Goal: Information Seeking & Learning: Learn about a topic

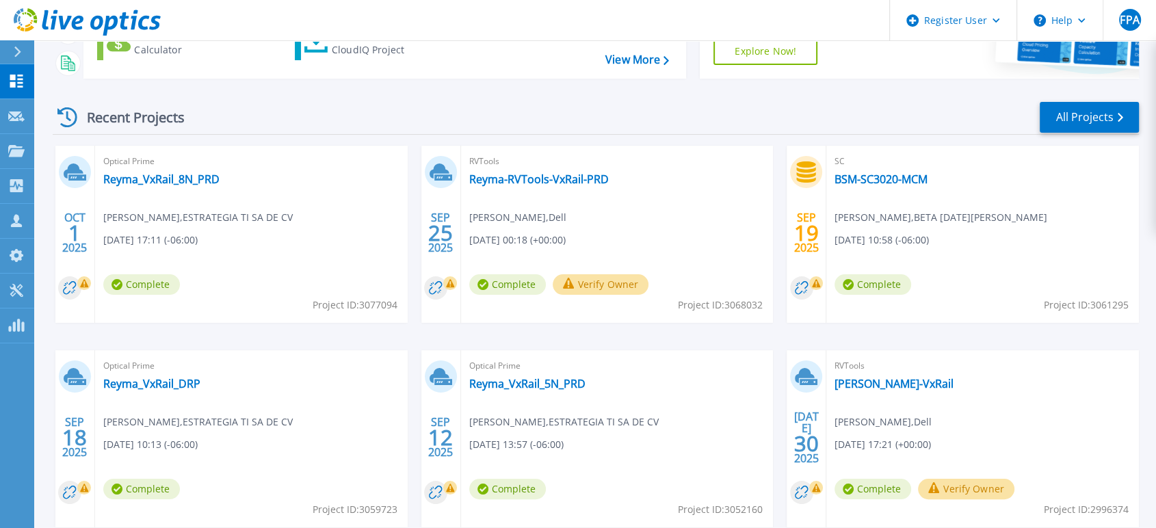
scroll to position [152, 0]
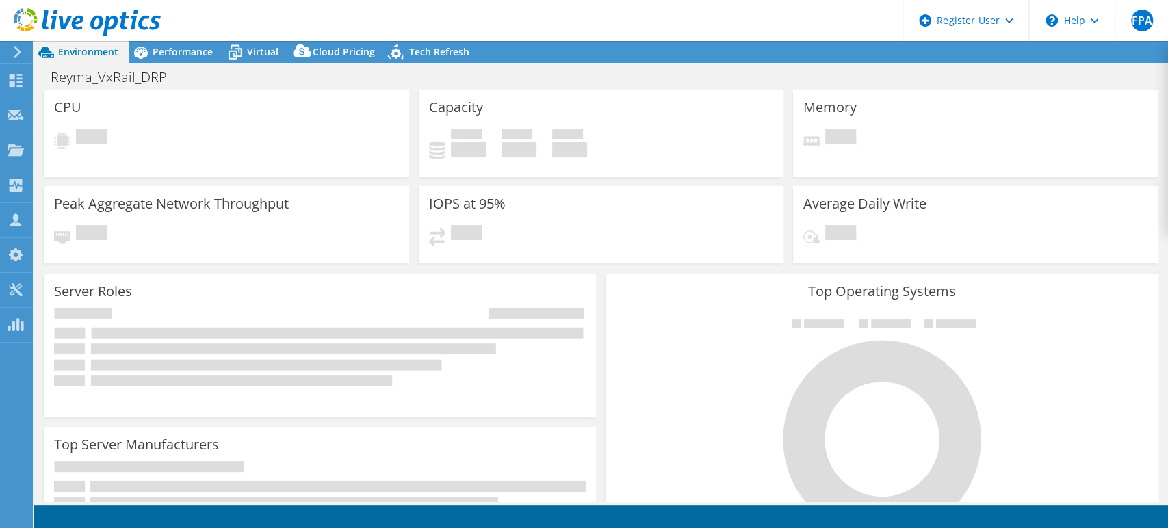
select select "USD"
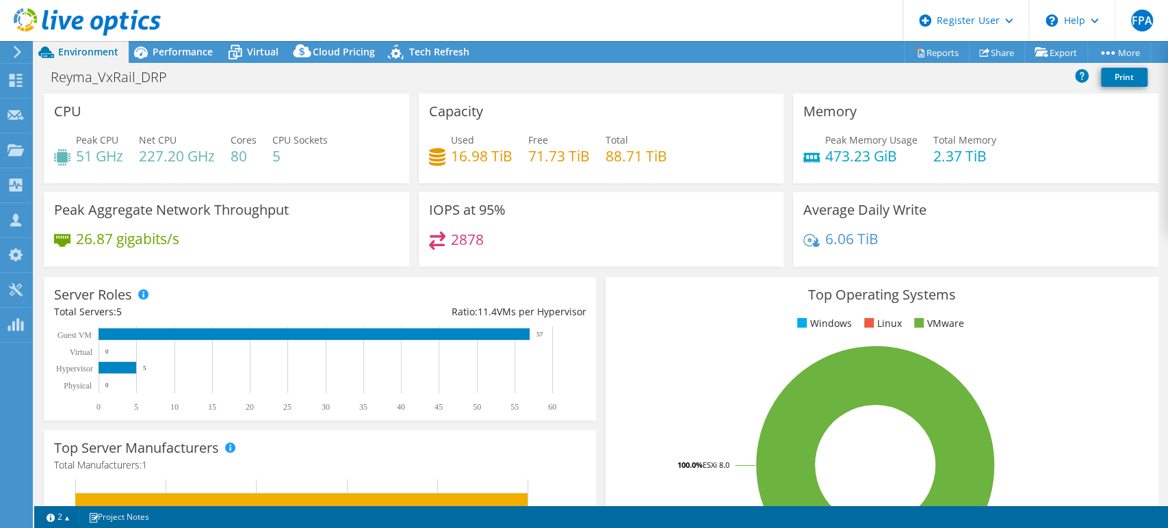
click at [81, 161] on h4 "51 GHz" at bounding box center [99, 155] width 47 height 15
drag, startPoint x: 75, startPoint y: 157, endPoint x: 127, endPoint y: 156, distance: 51.3
click at [127, 156] on div "Peak CPU 51 GHz Net CPU 227.20 GHz Cores 80 CPU Sockets 5" at bounding box center [226, 155] width 345 height 44
click at [131, 168] on div "Peak CPU 51 GHz Net CPU 227.20 GHz Cores 80 CPU Sockets 5" at bounding box center [226, 155] width 345 height 44
drag, startPoint x: 862, startPoint y: 157, endPoint x: 818, endPoint y: 156, distance: 43.8
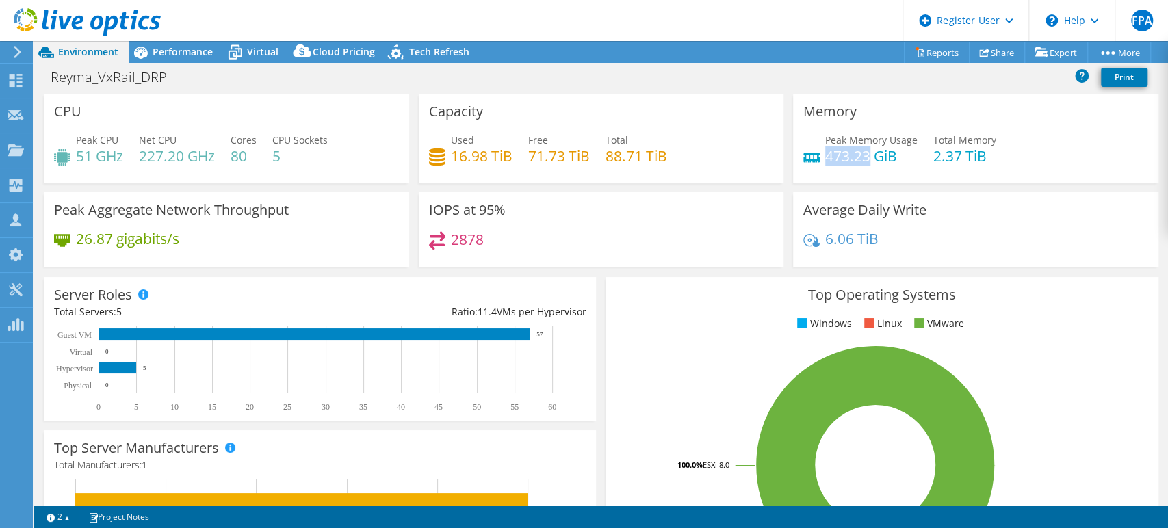
click at [825, 156] on h4 "473.23 GiB" at bounding box center [871, 155] width 92 height 15
click at [181, 49] on span "Performance" at bounding box center [183, 51] width 60 height 13
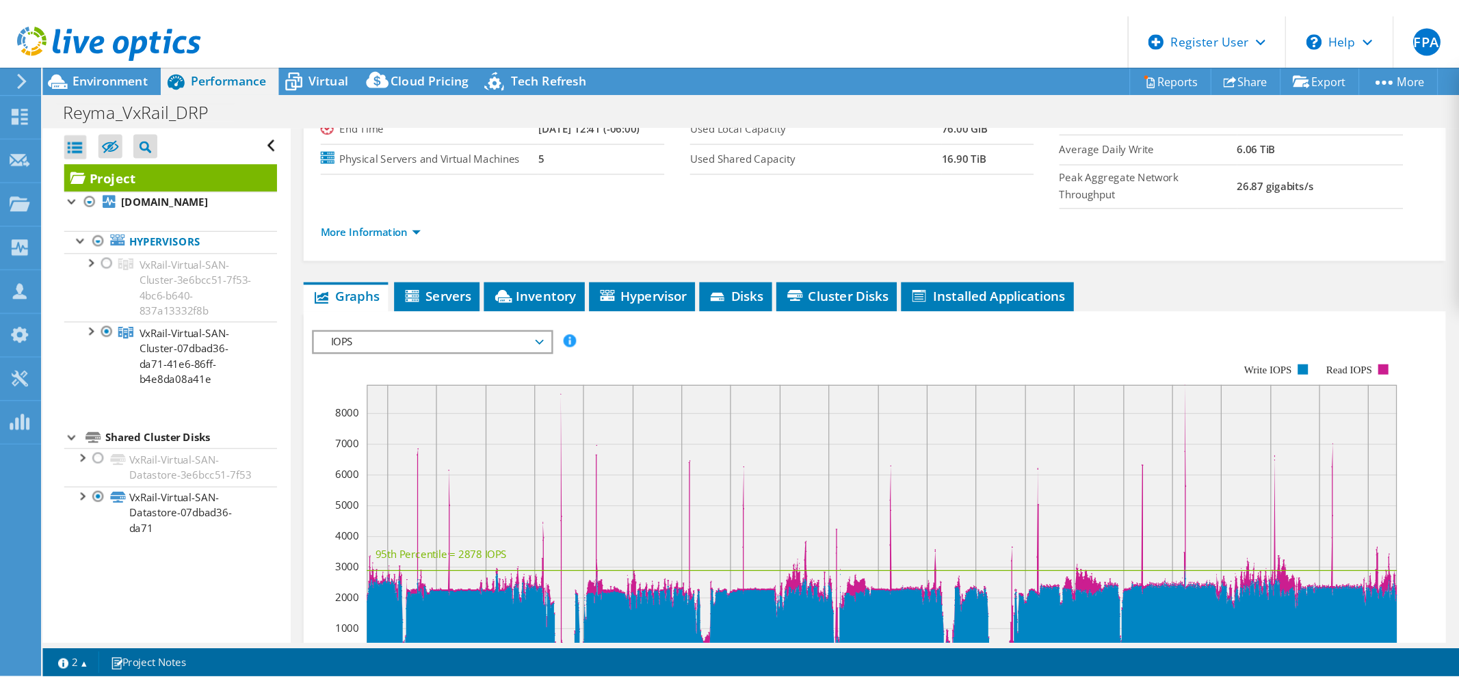
scroll to position [152, 0]
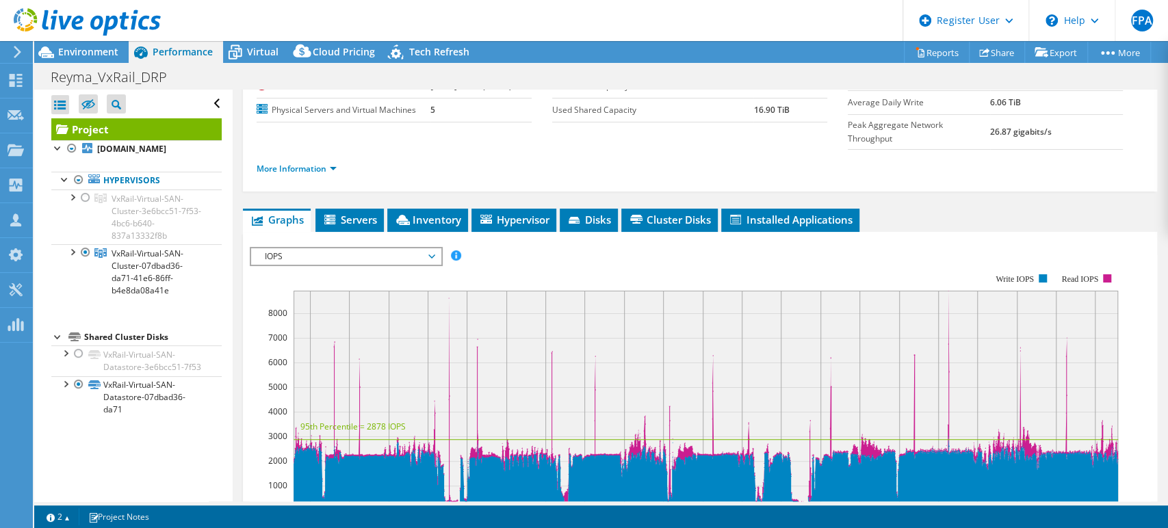
click at [427, 248] on span "IOPS" at bounding box center [346, 256] width 176 height 16
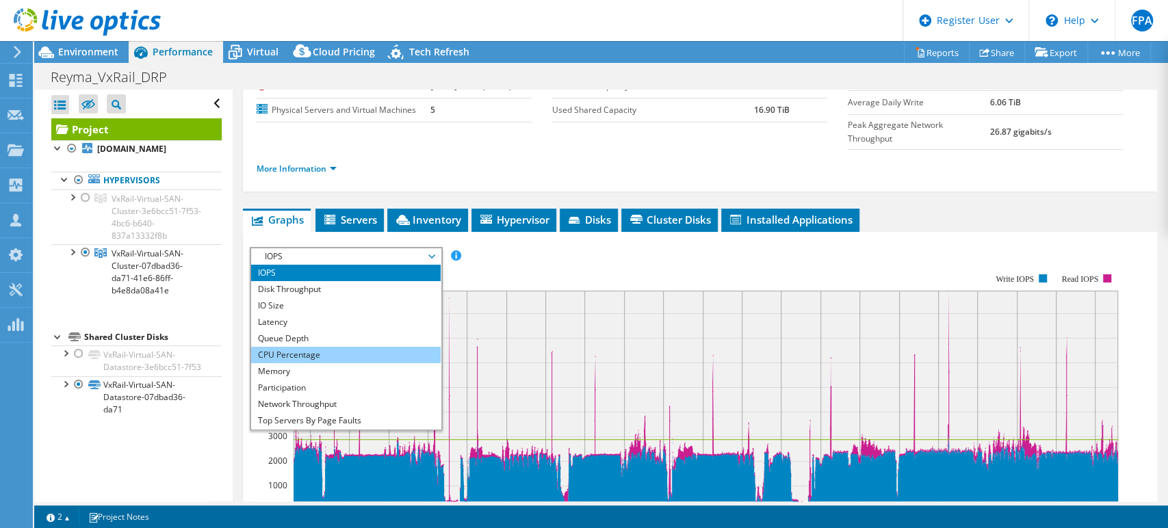
click at [350, 347] on li "CPU Percentage" at bounding box center [345, 355] width 189 height 16
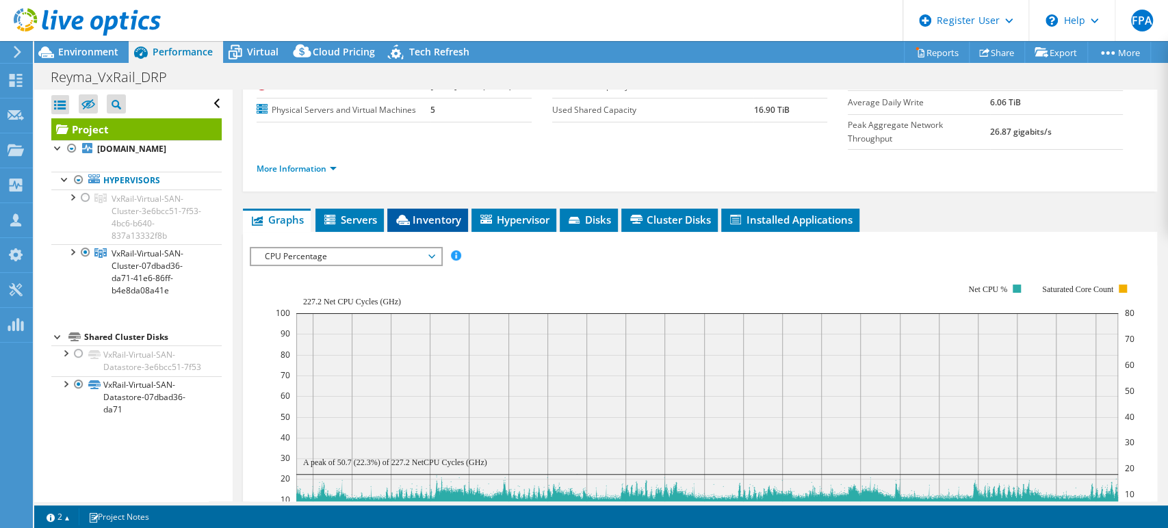
click at [446, 213] on span "Inventory" at bounding box center [427, 220] width 67 height 14
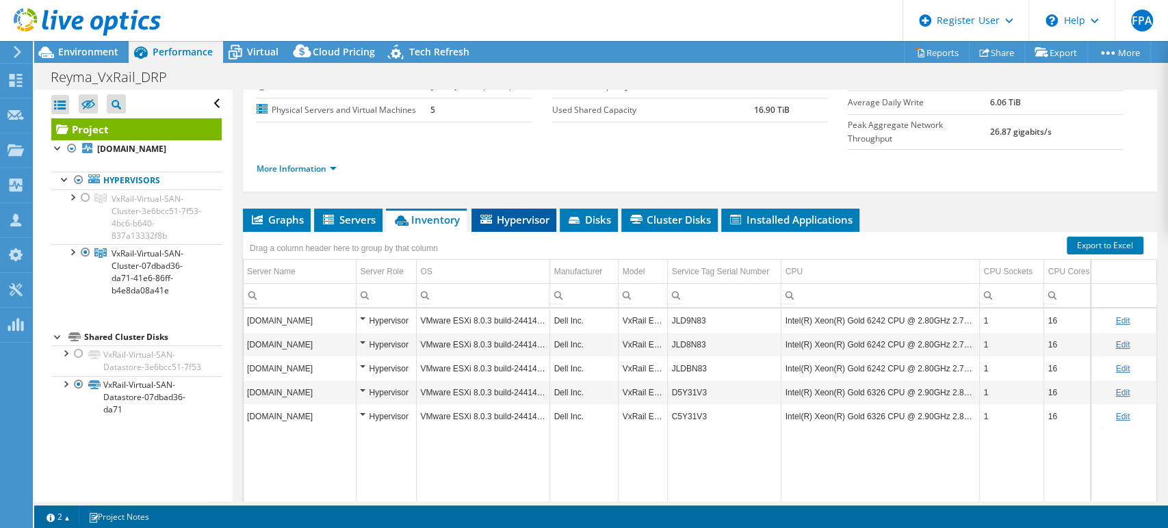
click at [534, 213] on span "Hypervisor" at bounding box center [513, 220] width 71 height 14
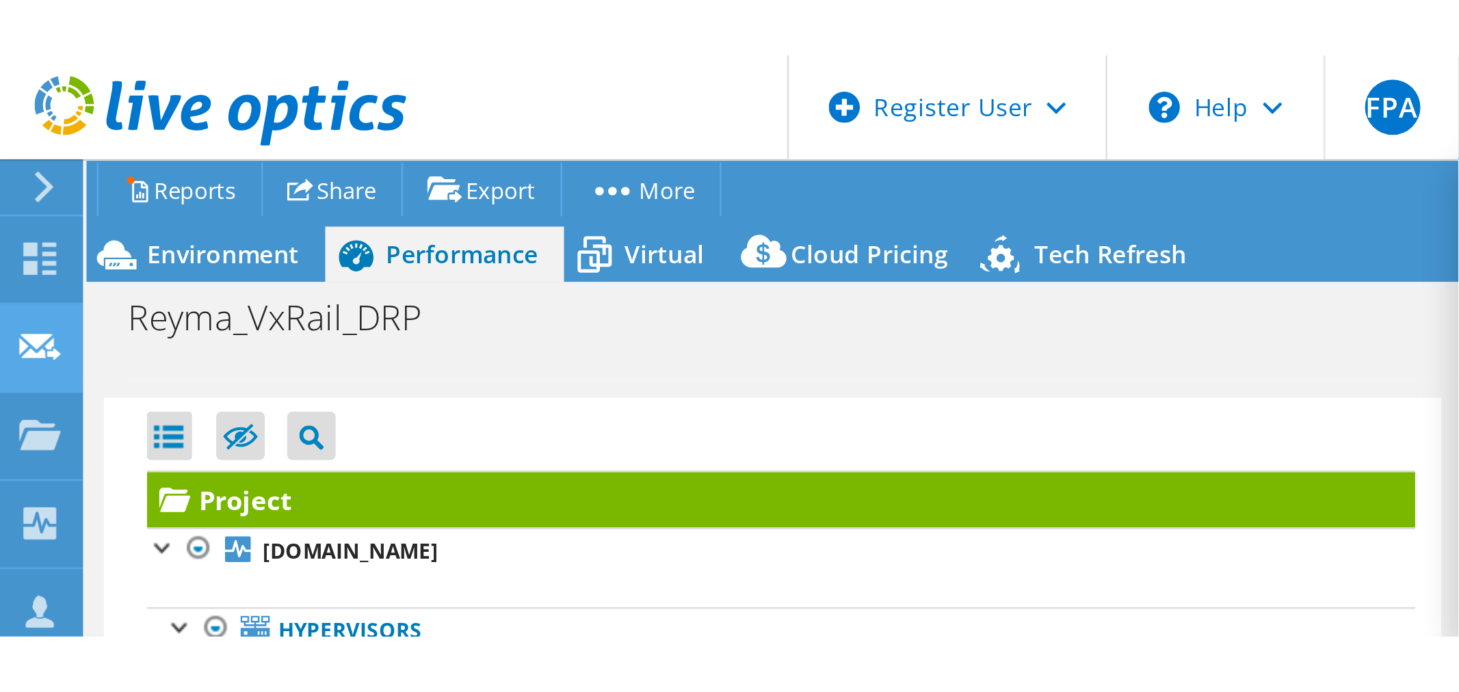
scroll to position [32, 0]
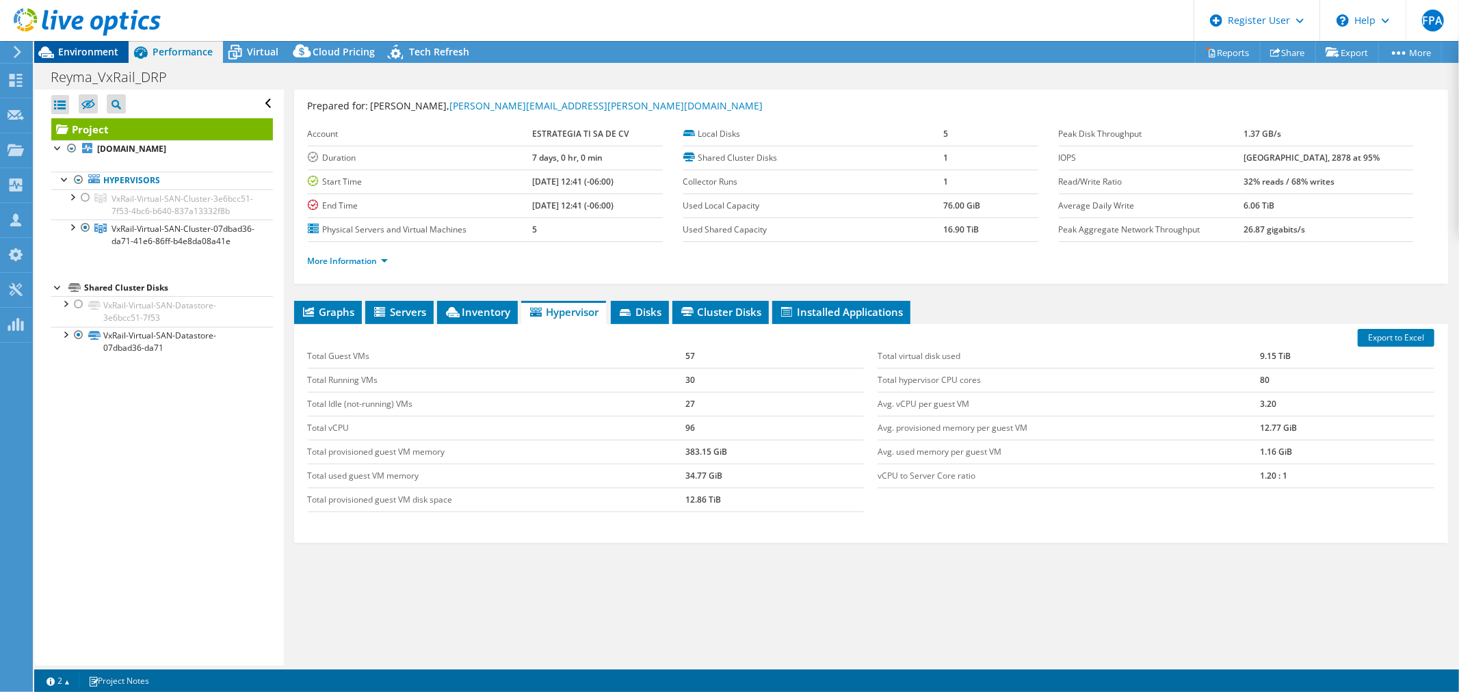
click at [76, 50] on span "Environment" at bounding box center [88, 51] width 60 height 13
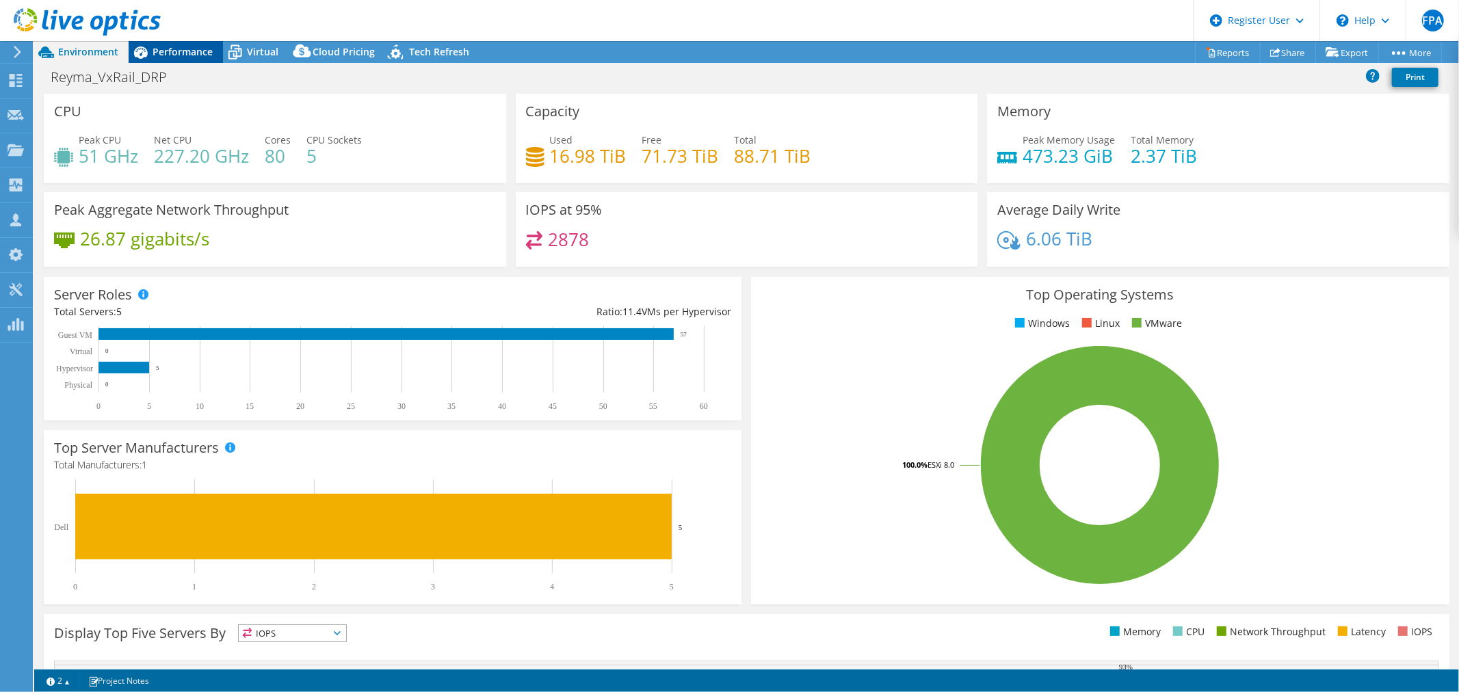
click at [207, 50] on span "Performance" at bounding box center [183, 51] width 60 height 13
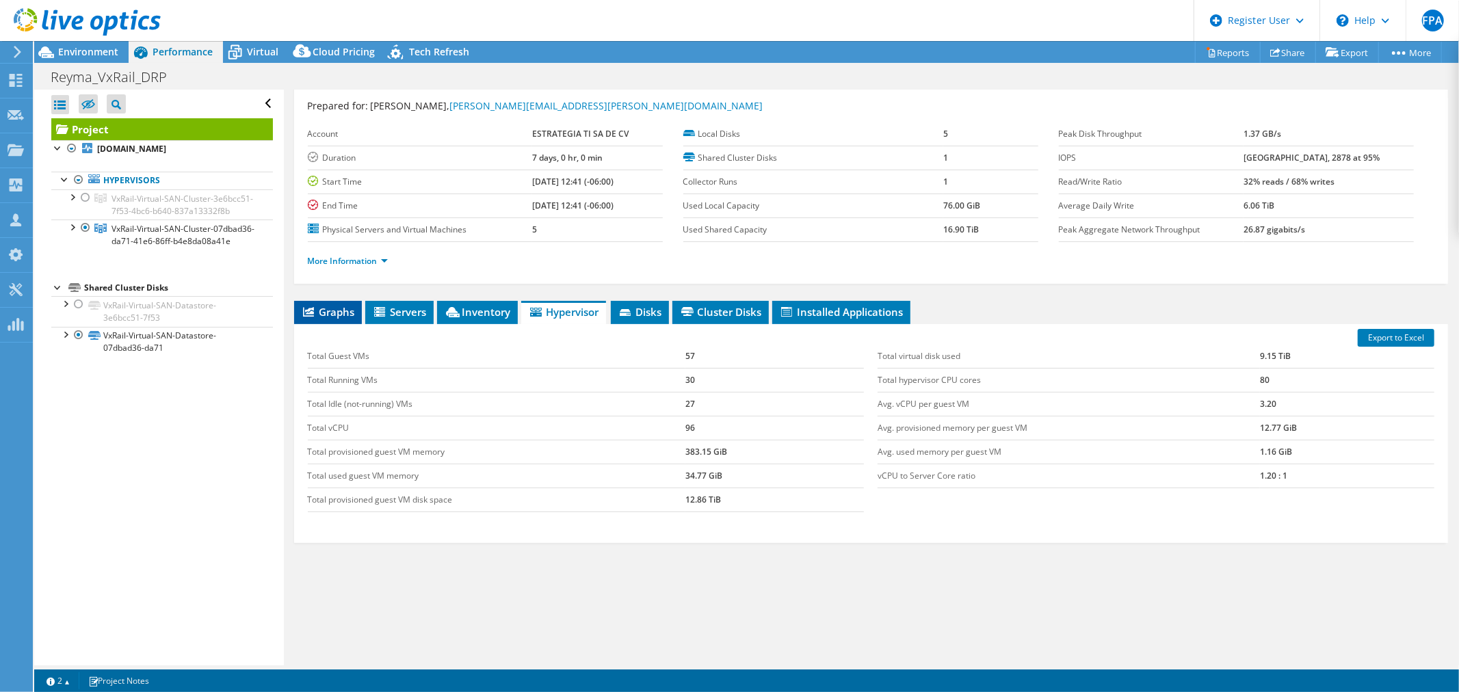
click at [345, 306] on span "Graphs" at bounding box center [328, 312] width 54 height 14
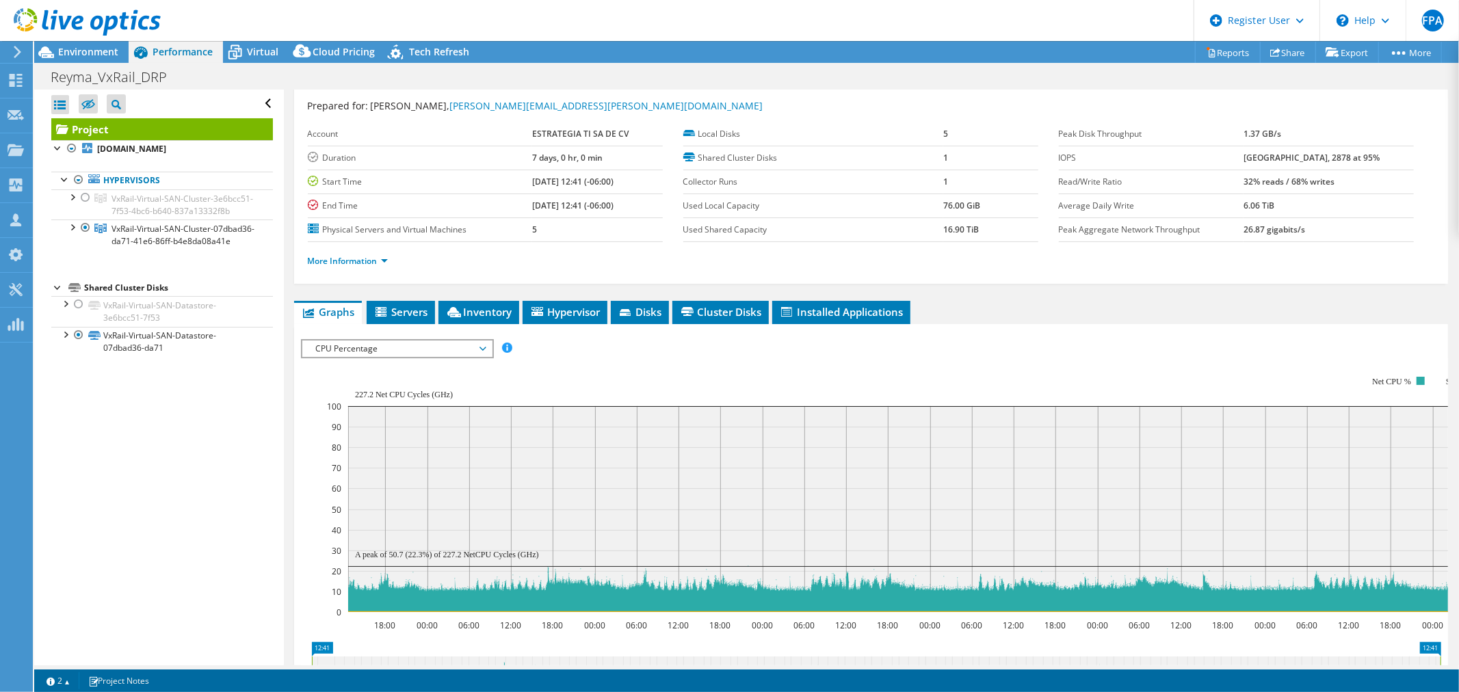
click at [92, 43] on div at bounding box center [80, 23] width 161 height 46
click at [92, 49] on span "Environment" at bounding box center [88, 51] width 60 height 13
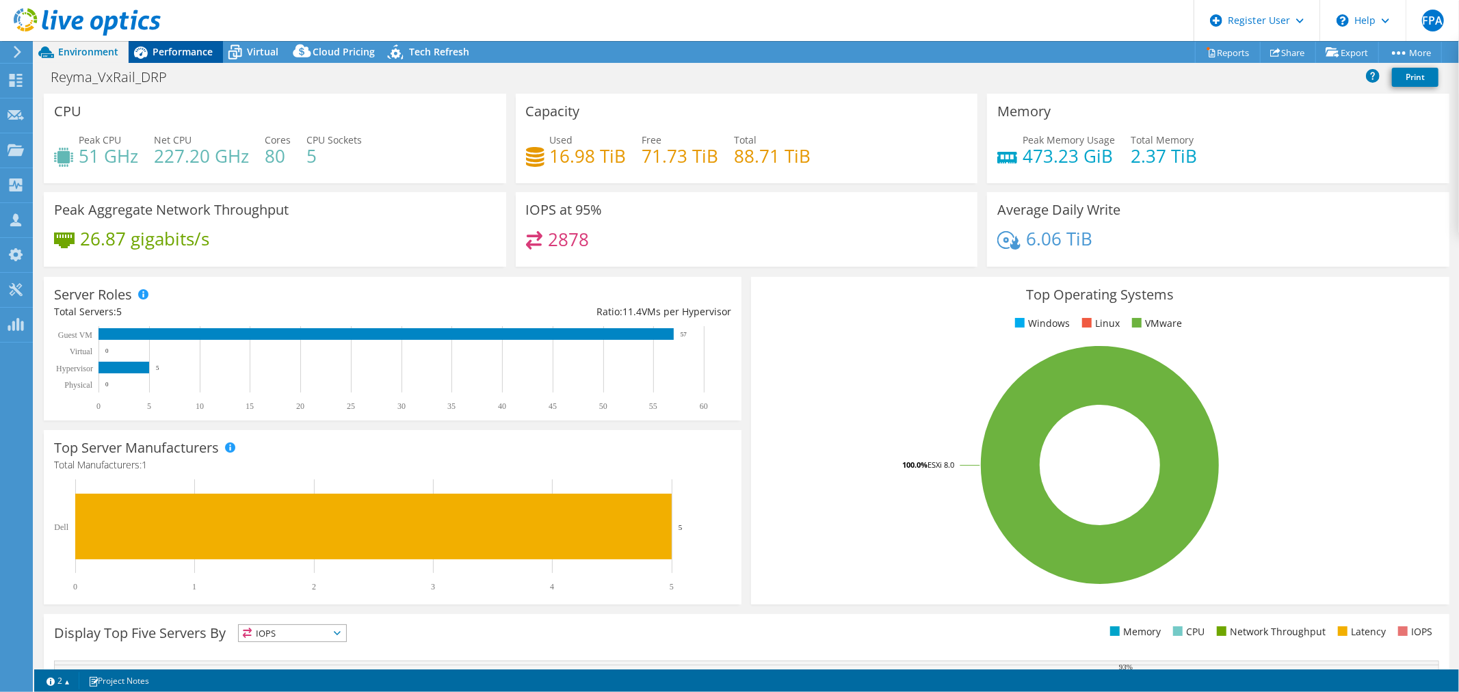
click at [202, 52] on span "Performance" at bounding box center [183, 51] width 60 height 13
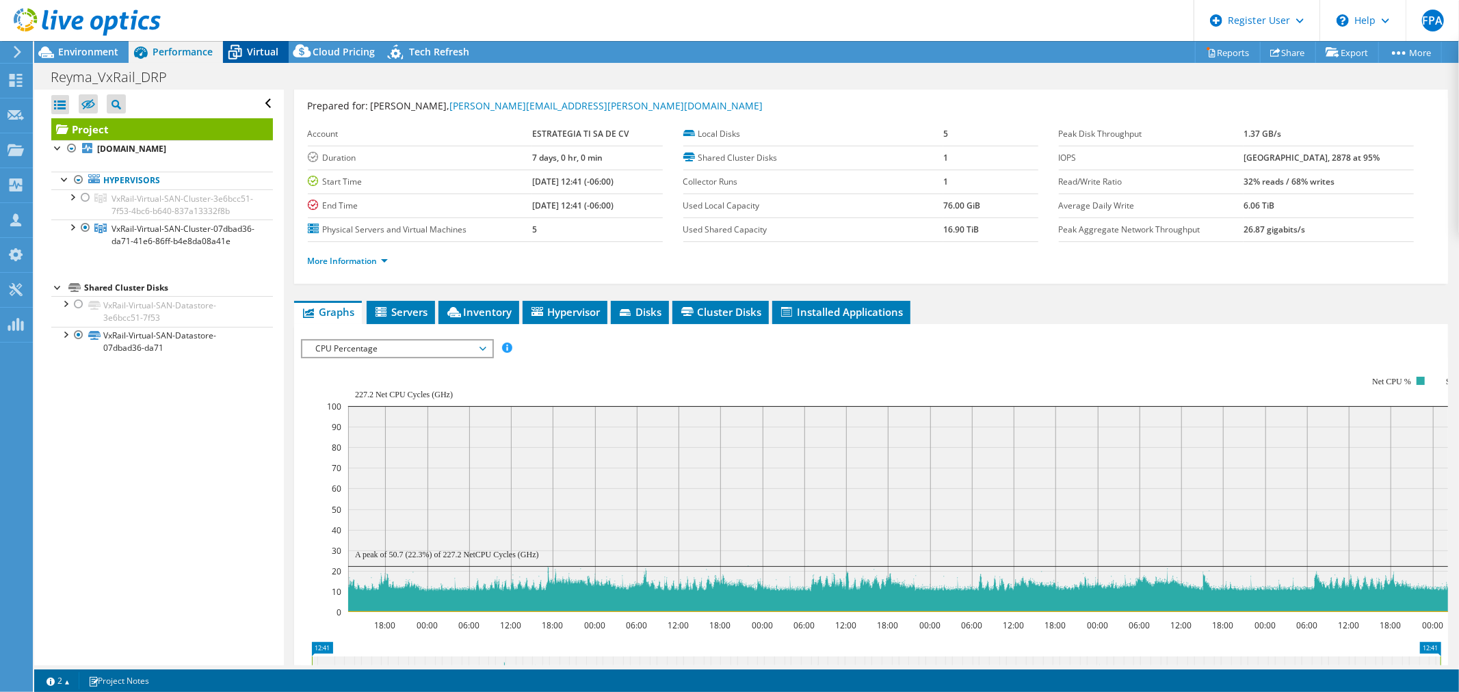
click at [263, 52] on span "Virtual" at bounding box center [262, 51] width 31 height 13
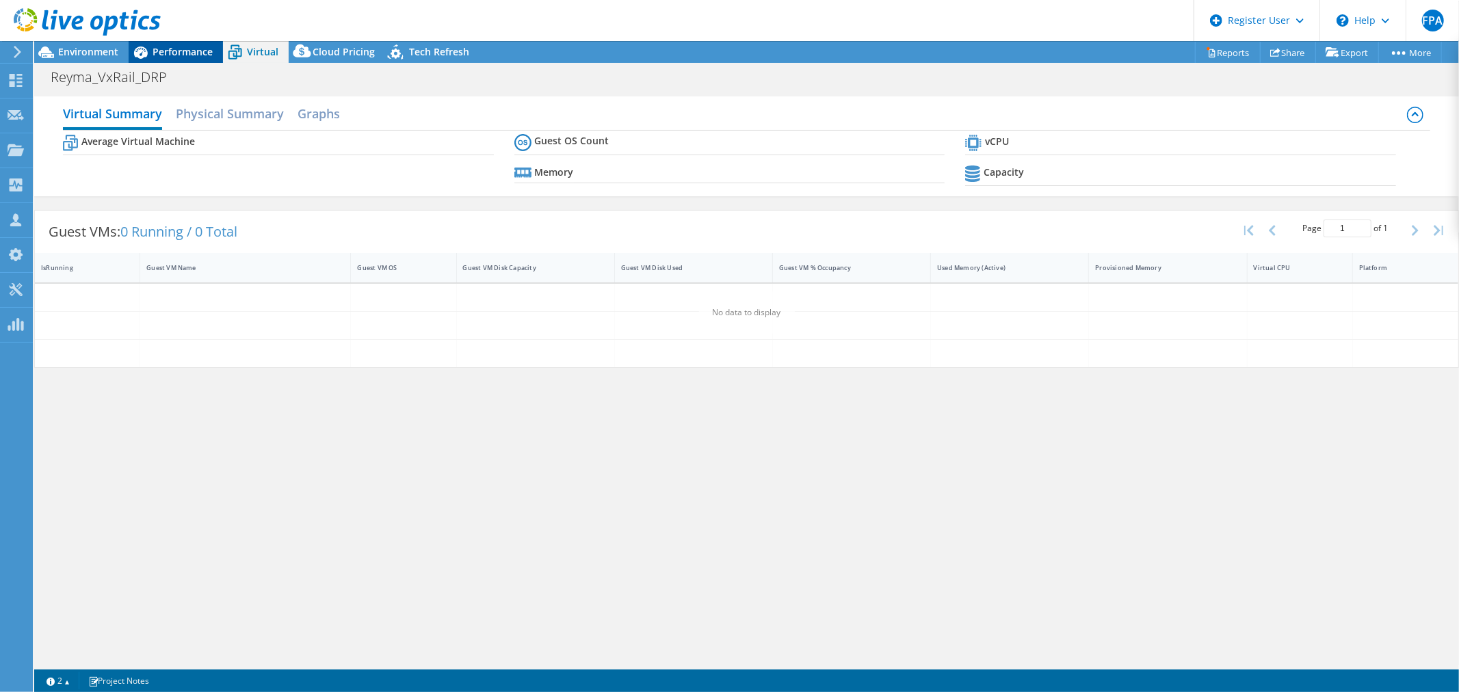
click at [193, 55] on span "Performance" at bounding box center [183, 51] width 60 height 13
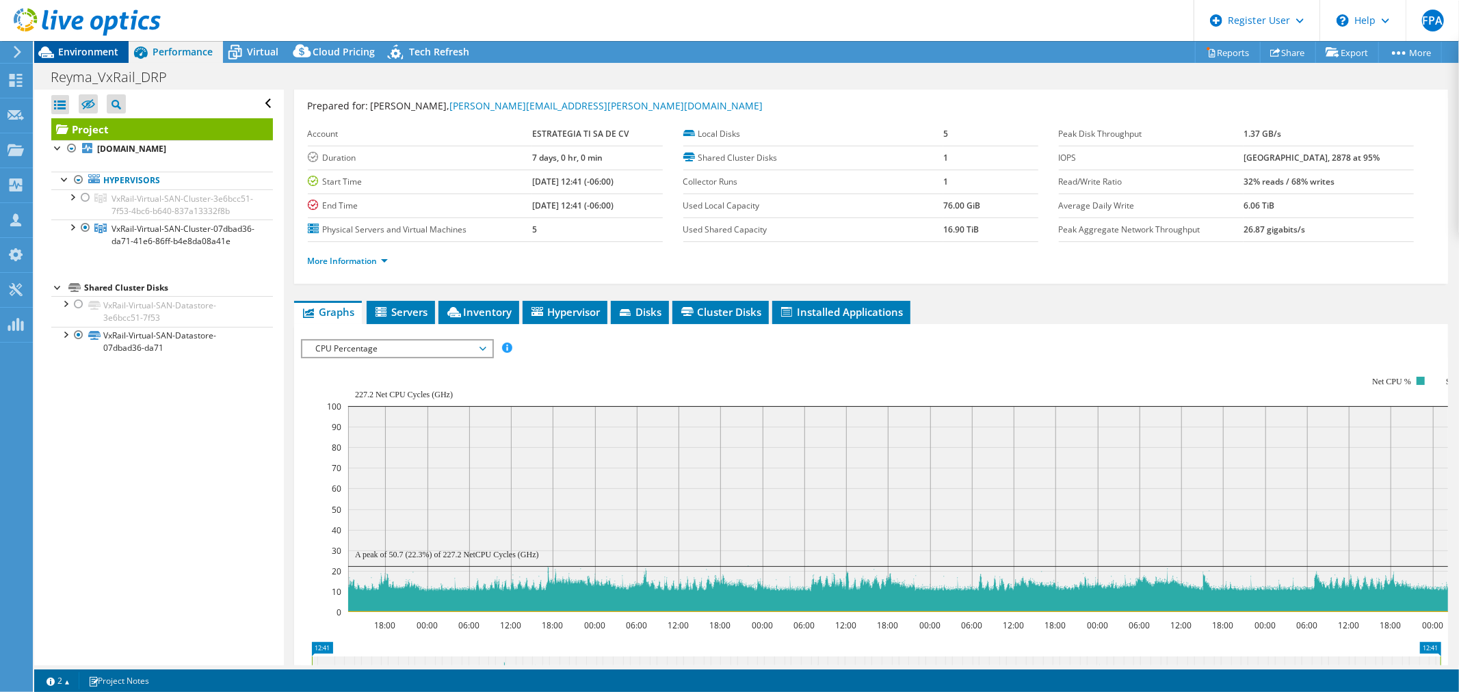
click at [101, 51] on span "Environment" at bounding box center [88, 51] width 60 height 13
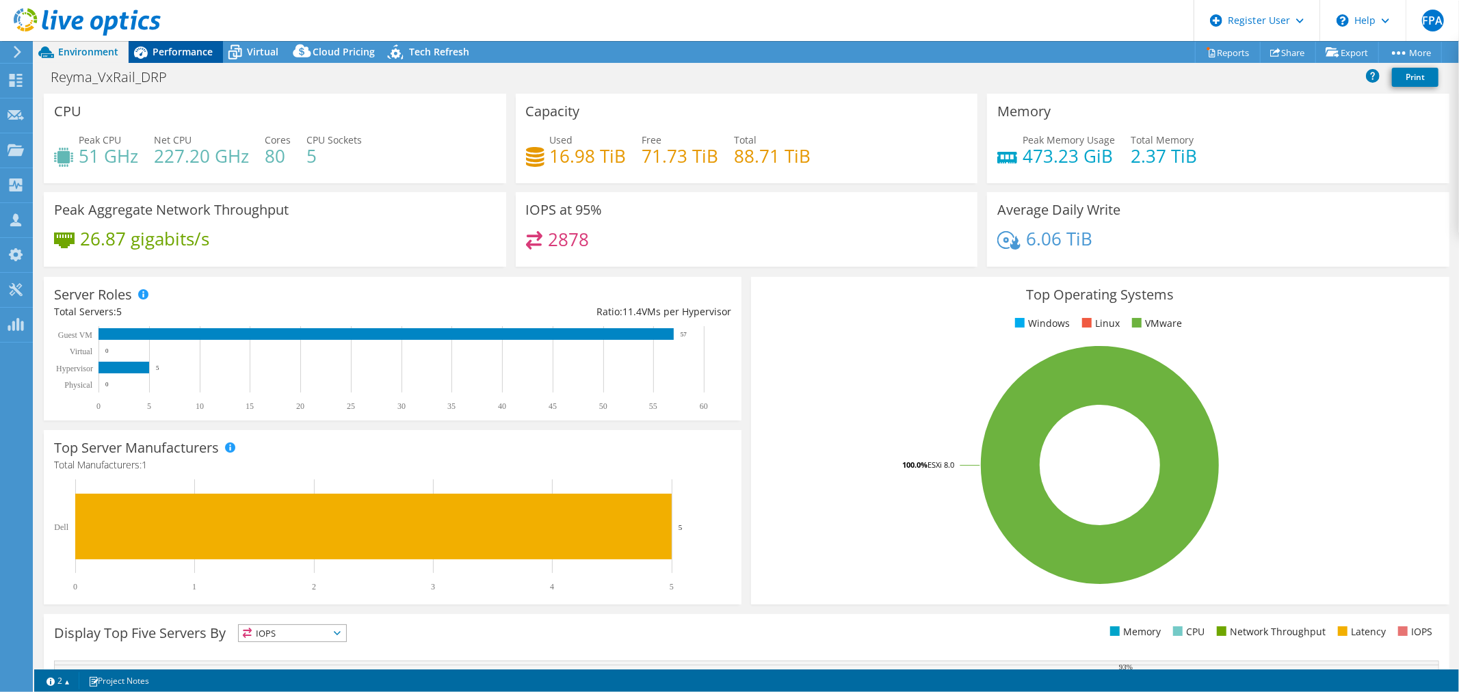
click at [196, 47] on span "Performance" at bounding box center [183, 51] width 60 height 13
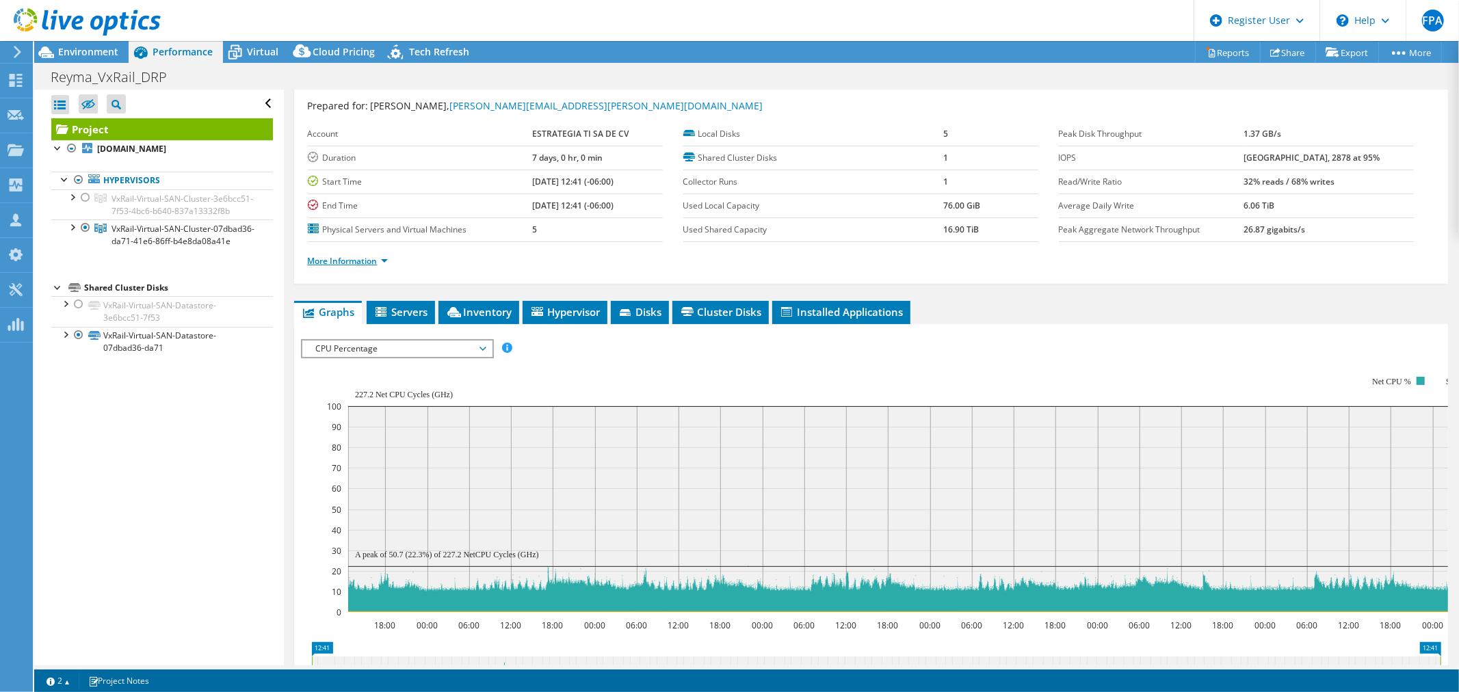
click at [386, 260] on li "More Information" at bounding box center [352, 261] width 88 height 15
click at [383, 258] on link "More Information" at bounding box center [348, 261] width 80 height 12
